Goal: Task Accomplishment & Management: Manage account settings

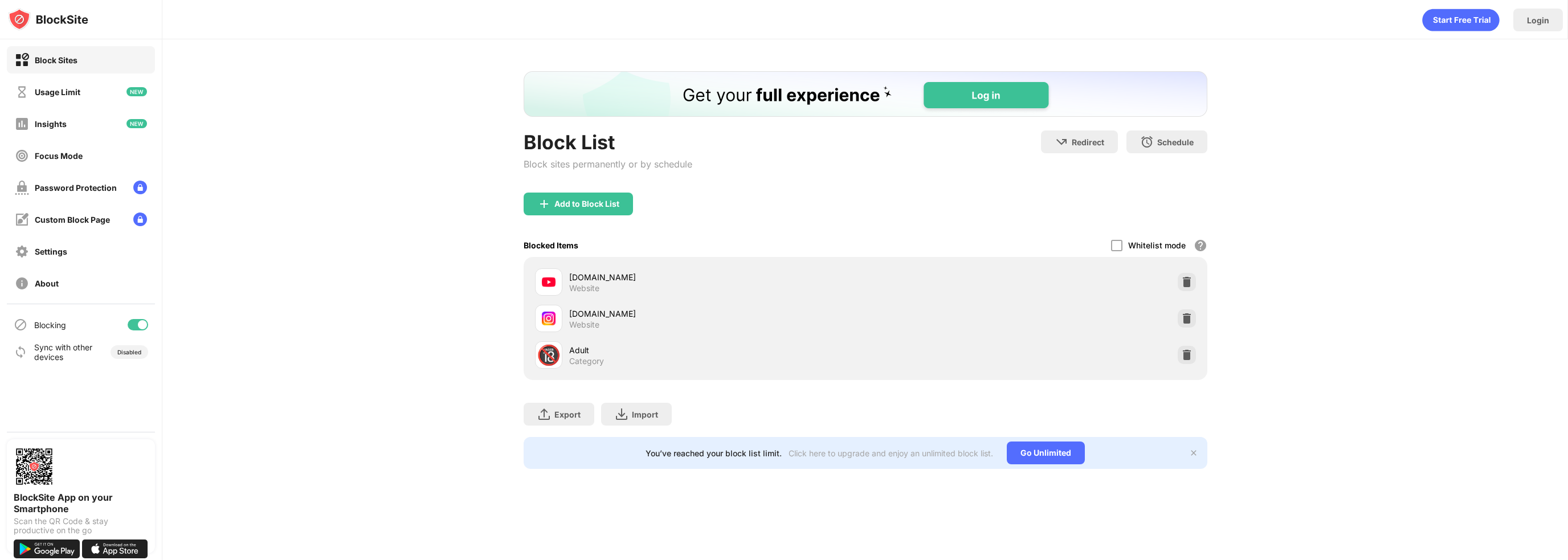
click at [139, 331] on div "Blocking" at bounding box center [81, 324] width 148 height 28
click at [139, 318] on div "Blocking" at bounding box center [81, 324] width 148 height 28
click at [139, 322] on div at bounding box center [142, 324] width 9 height 9
